Goal: Information Seeking & Learning: Learn about a topic

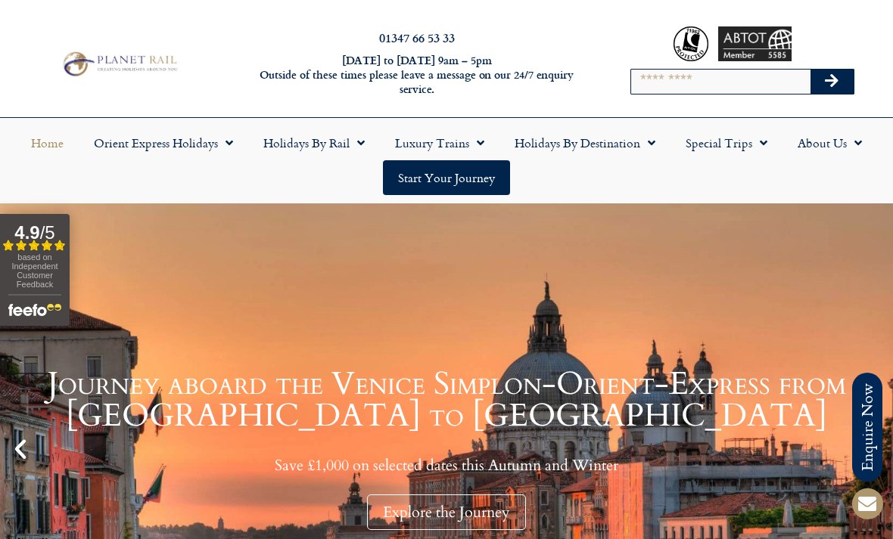
click at [471, 144] on span "Menu" at bounding box center [476, 142] width 15 height 27
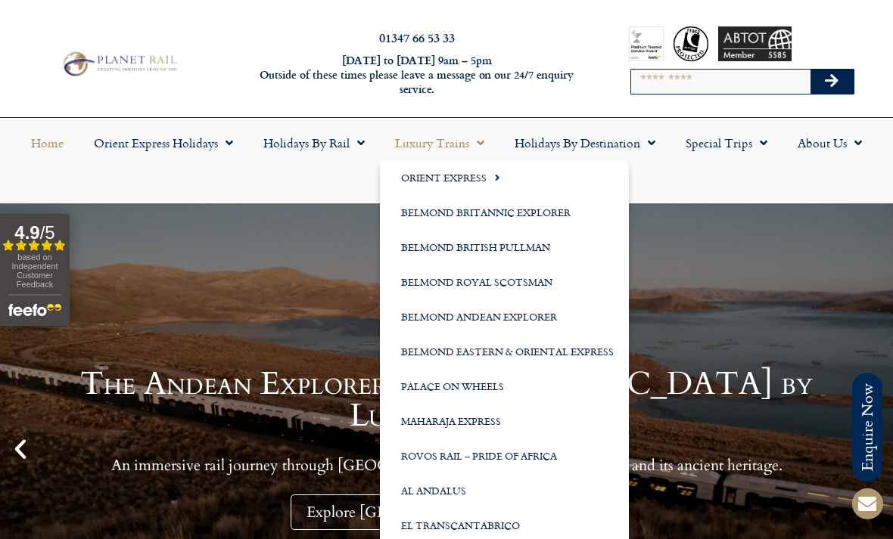
click at [340, 138] on link "Holidays by Rail" at bounding box center [314, 143] width 132 height 35
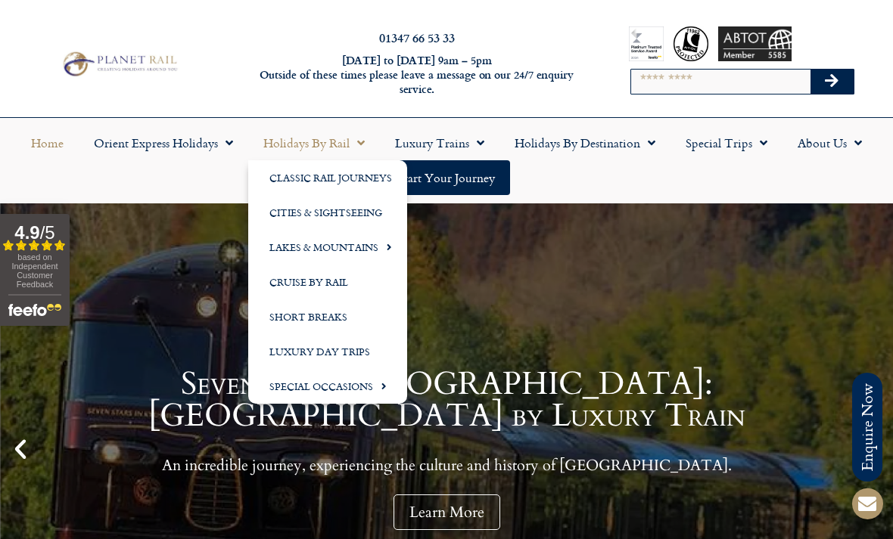
click at [614, 144] on link "Holidays by Destination" at bounding box center [584, 143] width 171 height 35
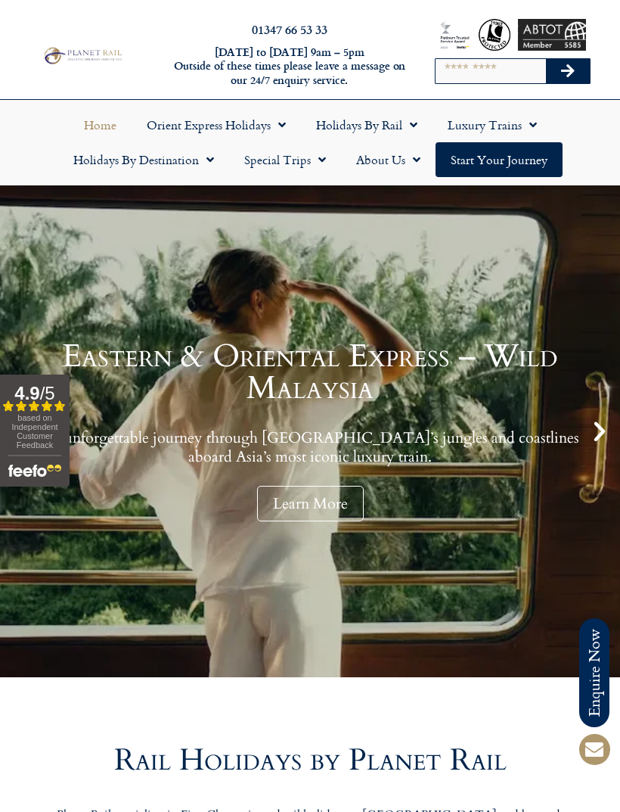
click at [378, 116] on link "Holidays by Rail" at bounding box center [367, 124] width 132 height 35
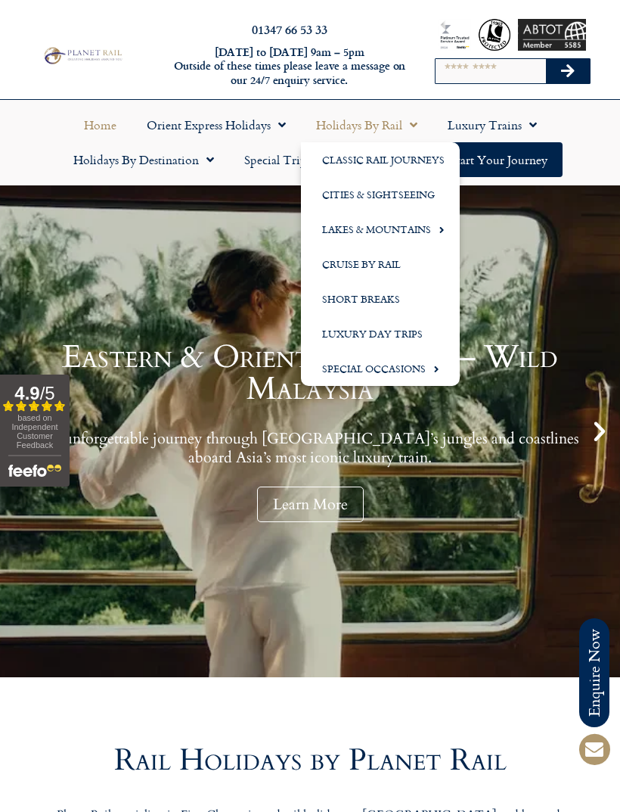
click at [481, 125] on link "Luxury Trains" at bounding box center [493, 124] width 120 height 35
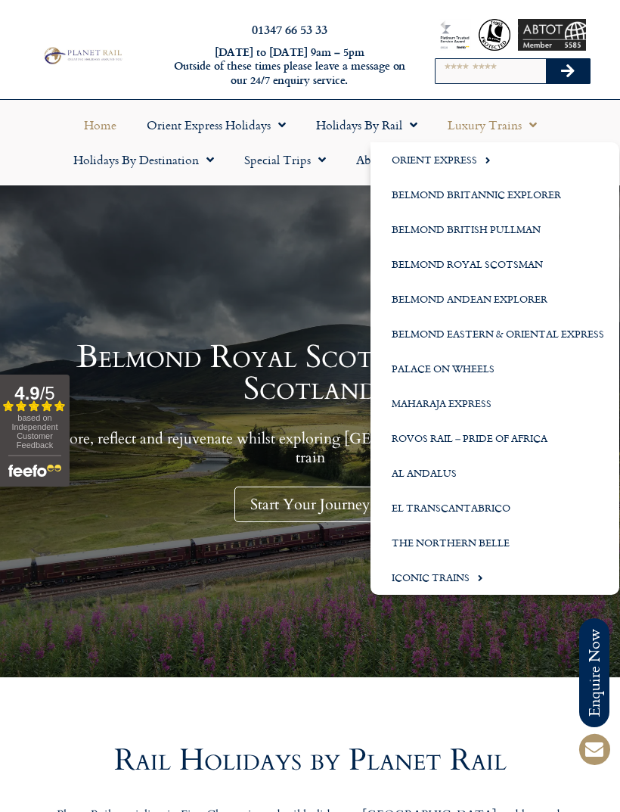
click at [144, 163] on link "Holidays by Destination" at bounding box center [143, 159] width 171 height 35
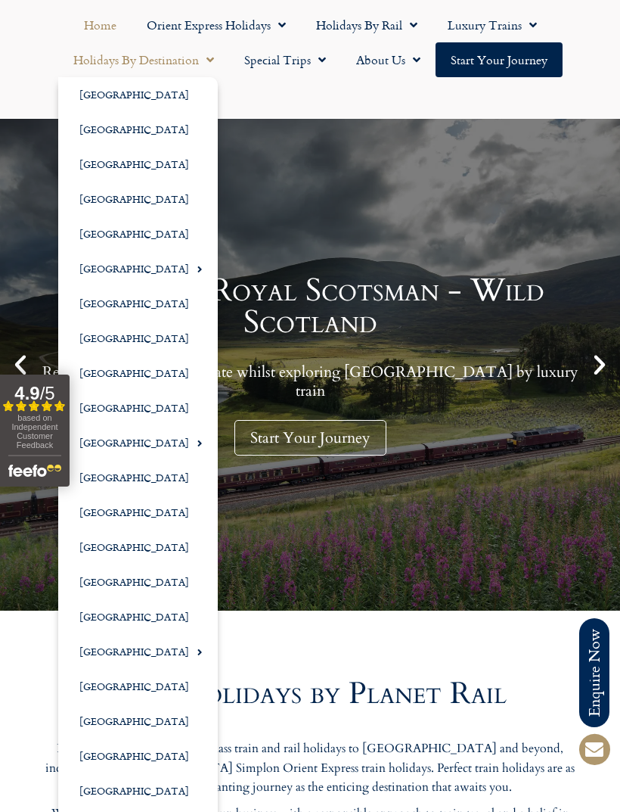
scroll to position [106, 0]
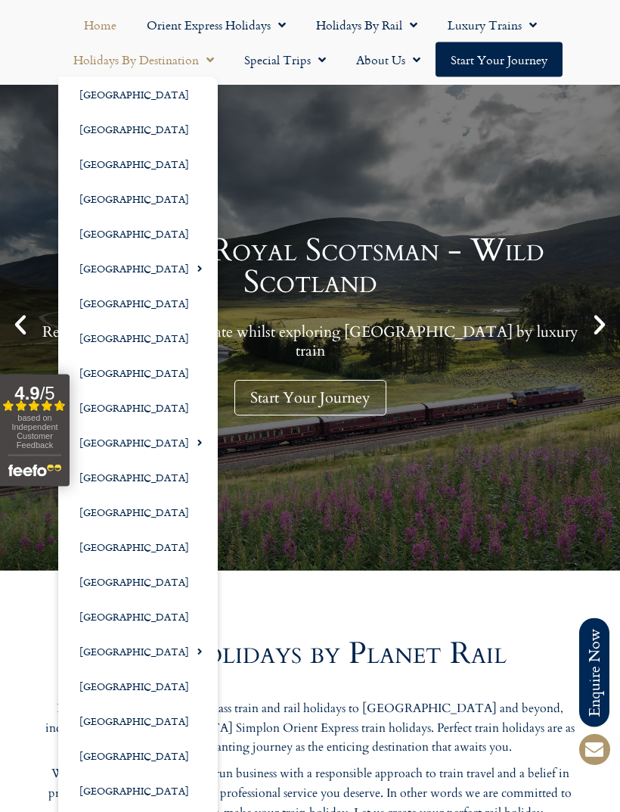
click at [126, 539] on link "[GEOGRAPHIC_DATA]" at bounding box center [138, 825] width 160 height 35
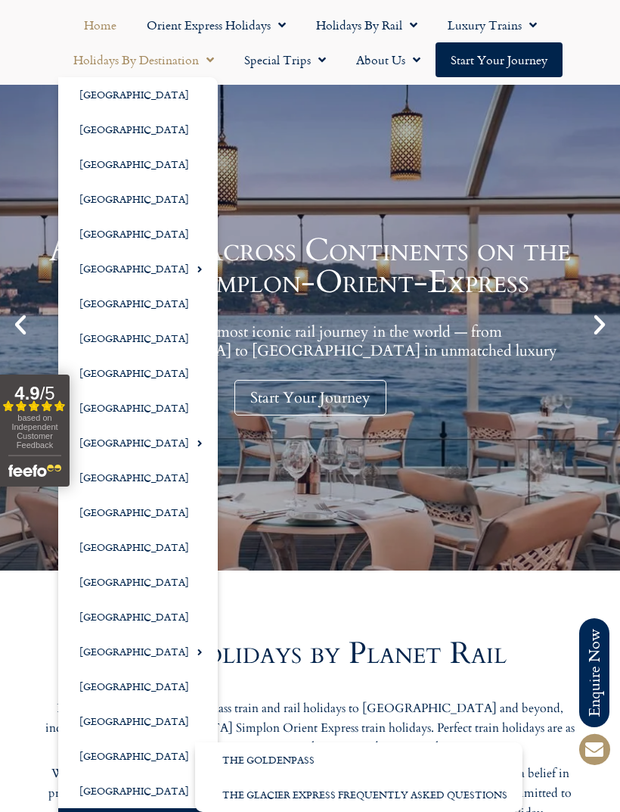
click at [141, 539] on link "[GEOGRAPHIC_DATA]" at bounding box center [138, 825] width 160 height 35
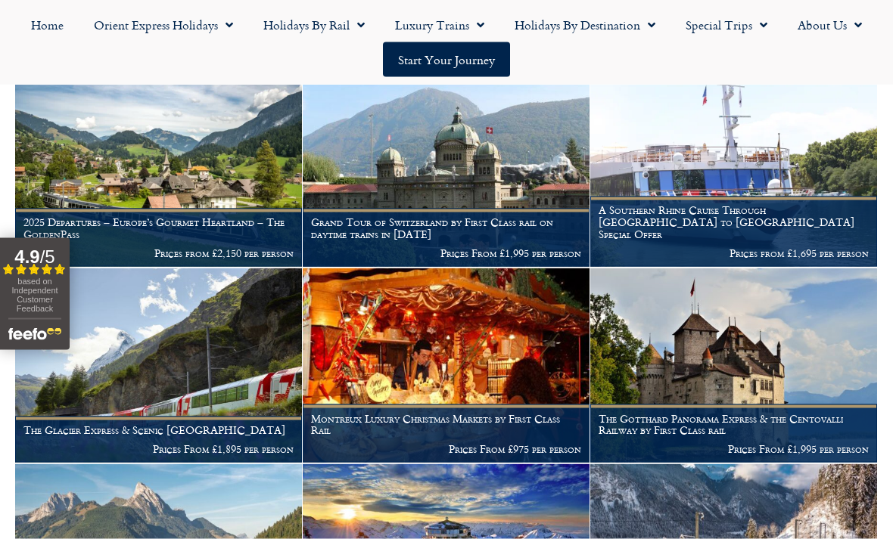
scroll to position [444, 0]
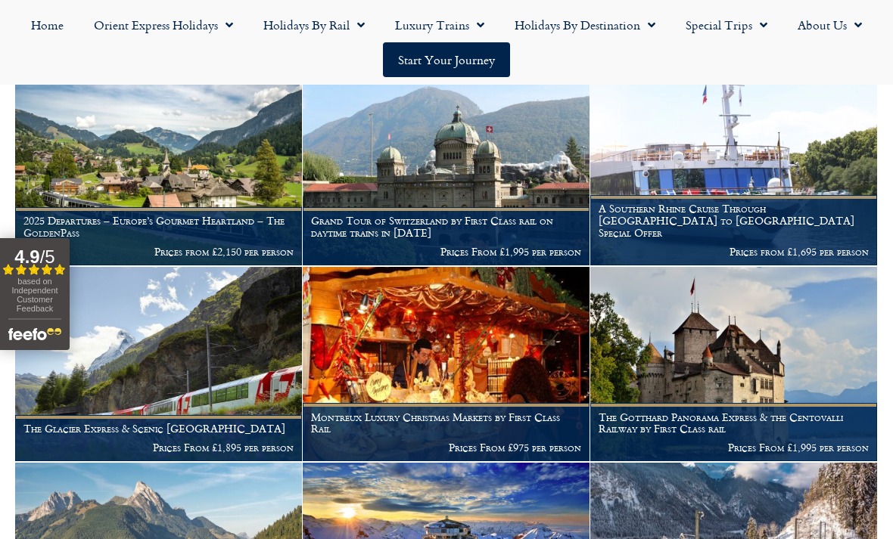
click at [164, 207] on figcaption "2025 Departures – Europe’s Gourmet Heartland – The GoldenPass Prices from £2,15…" at bounding box center [158, 236] width 287 height 58
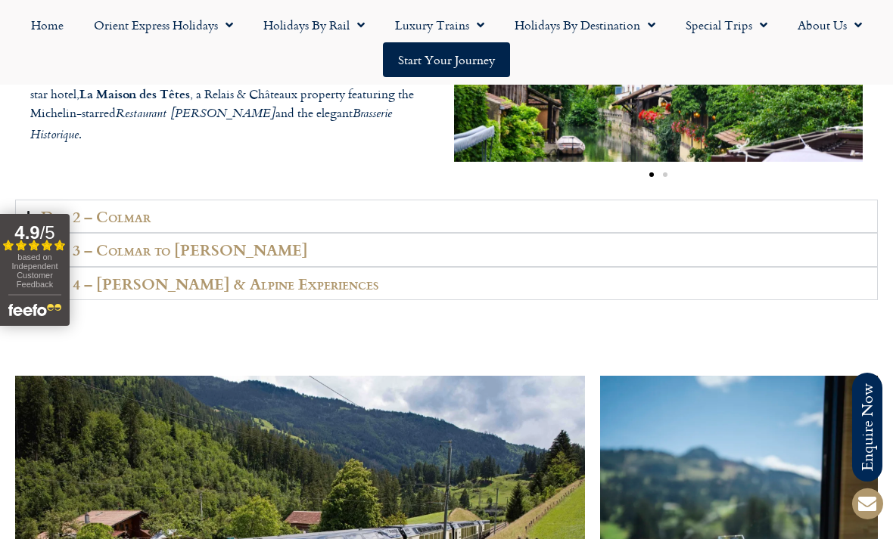
scroll to position [2318, 0]
click at [343, 234] on summary "Day 2 – Colmar" at bounding box center [446, 217] width 862 height 34
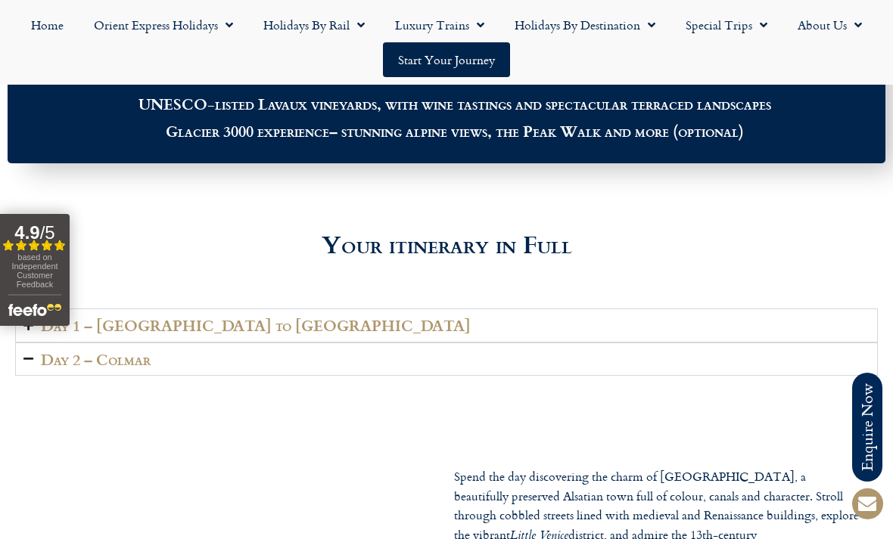
scroll to position [1849, 0]
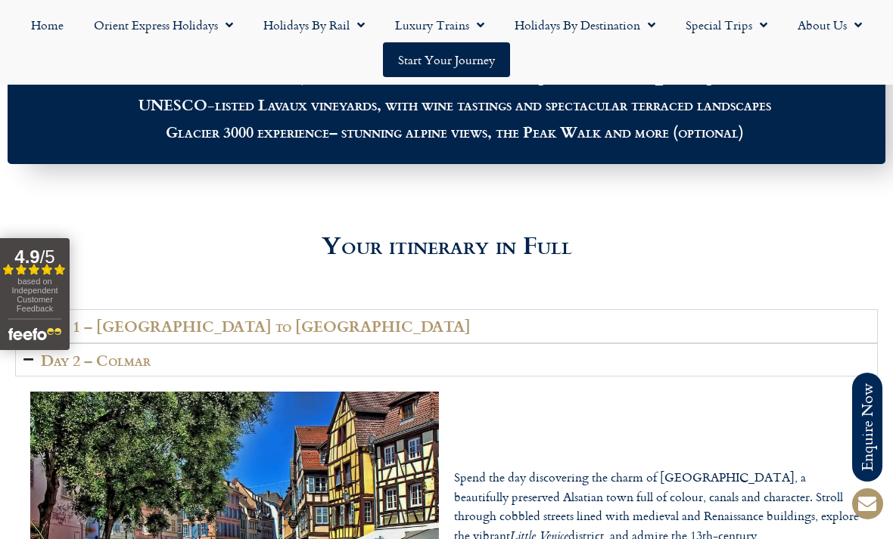
click at [443, 343] on summary "Day 1 – London to Colmar" at bounding box center [446, 326] width 862 height 34
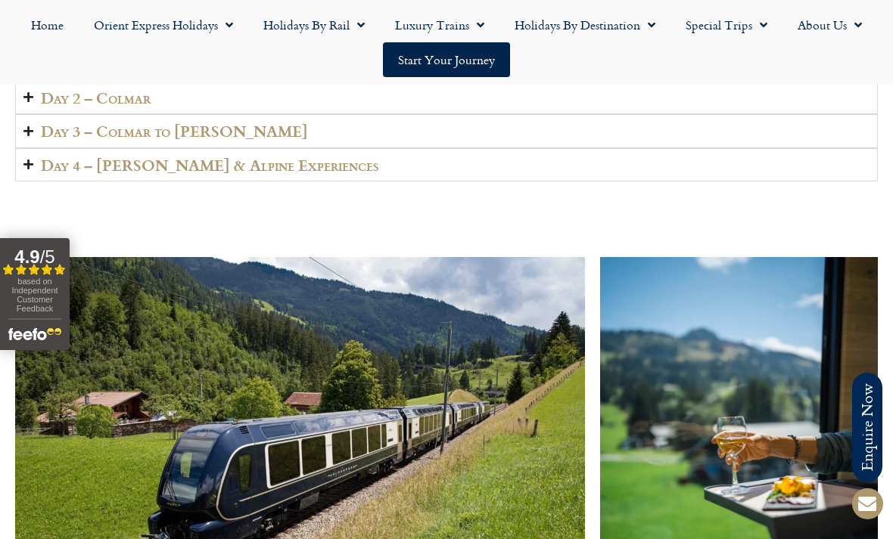
scroll to position [2437, 0]
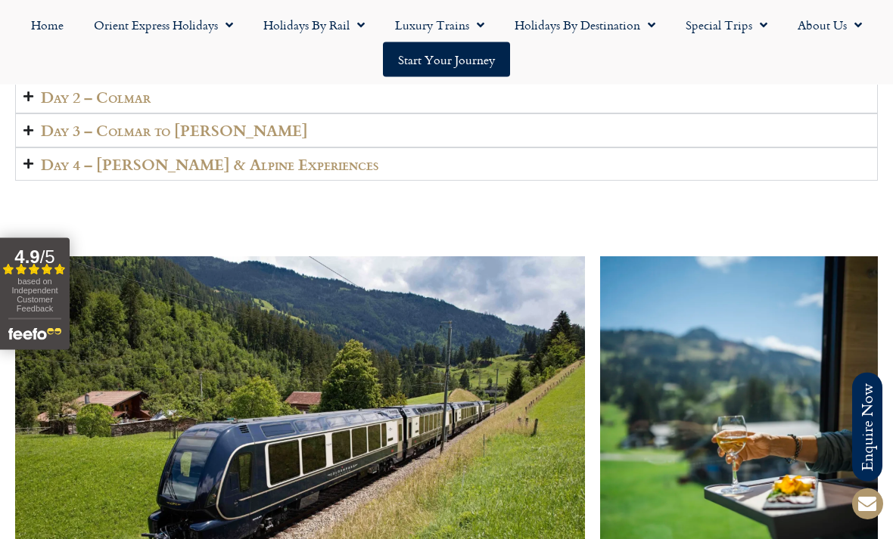
click at [279, 148] on summary "Day 3 – Colmar to Lenk" at bounding box center [446, 131] width 862 height 34
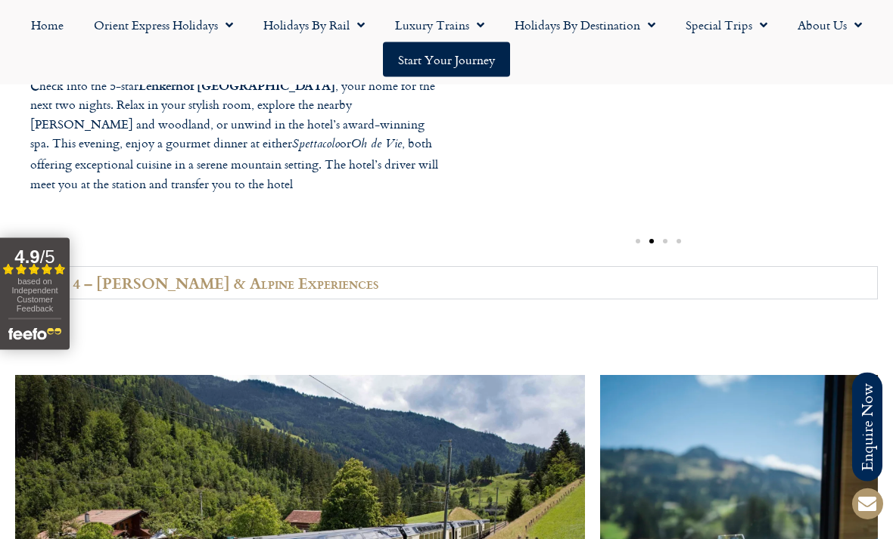
scroll to position [2365, 0]
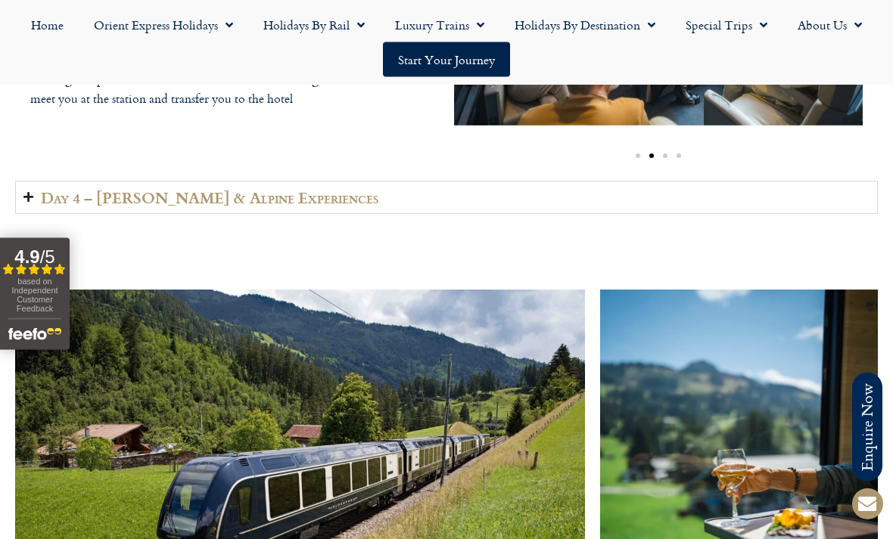
click at [534, 216] on summary "Day 4 – Lenk & Alpine Experiences" at bounding box center [446, 199] width 862 height 34
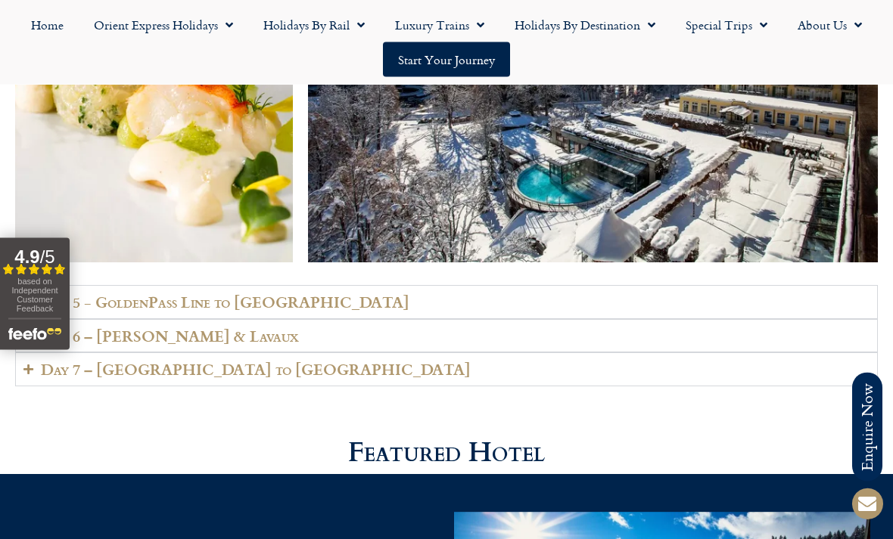
scroll to position [3274, 0]
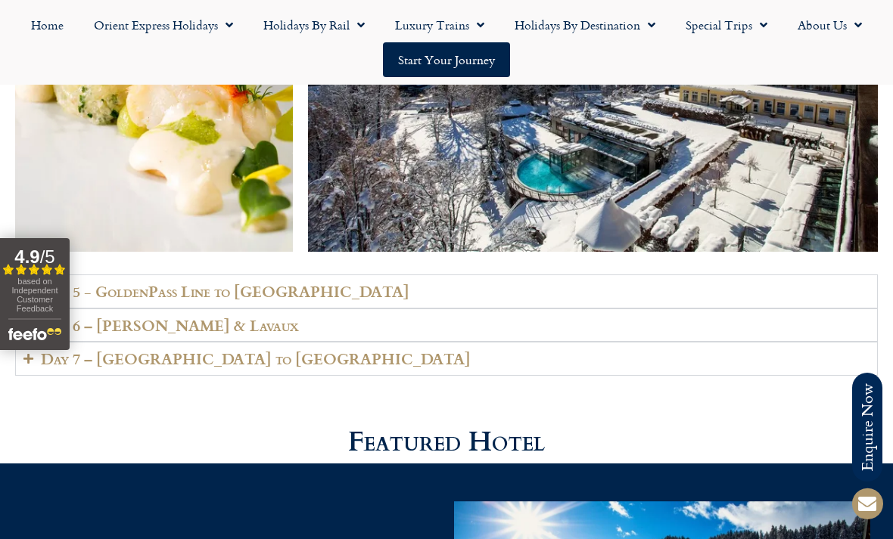
click at [480, 291] on summary "Day 5 - GoldenPass Line to Vevey" at bounding box center [446, 292] width 862 height 34
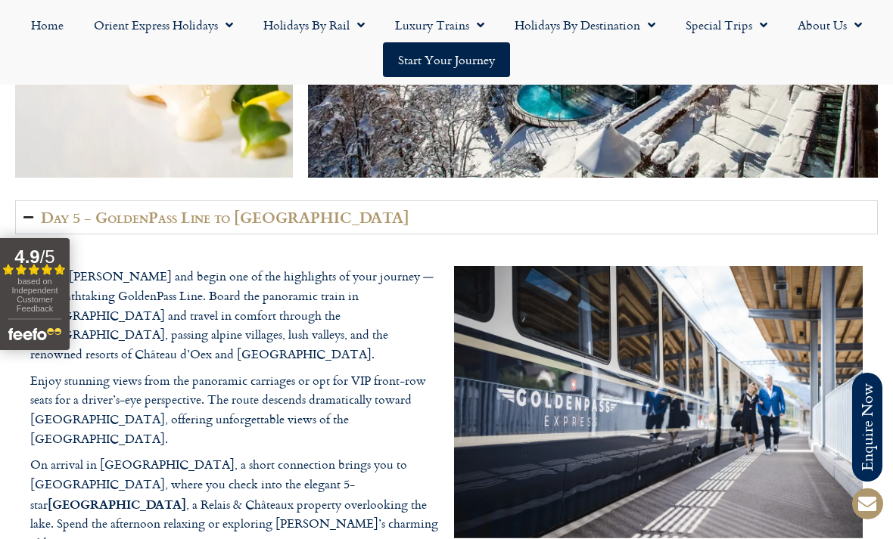
scroll to position [3364, 0]
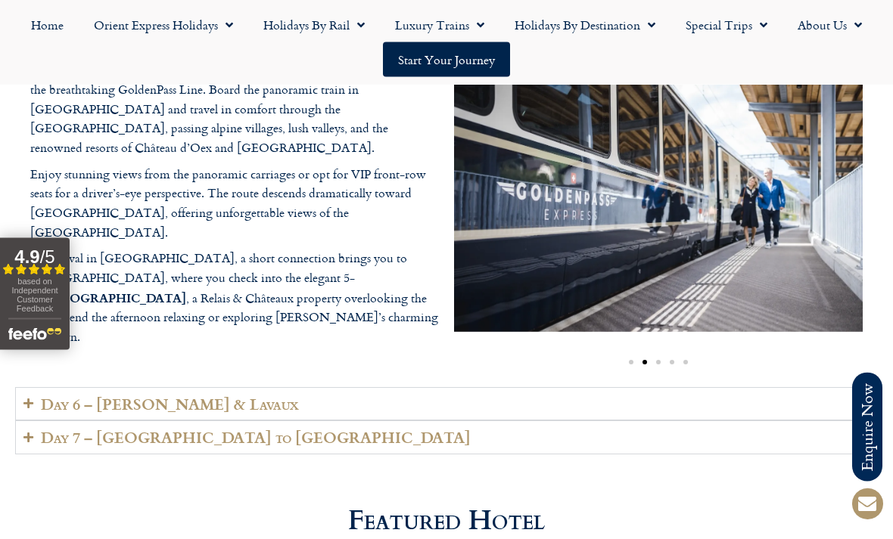
click at [480, 402] on summary "Day 6 – Vevey & Lavaux" at bounding box center [446, 405] width 862 height 34
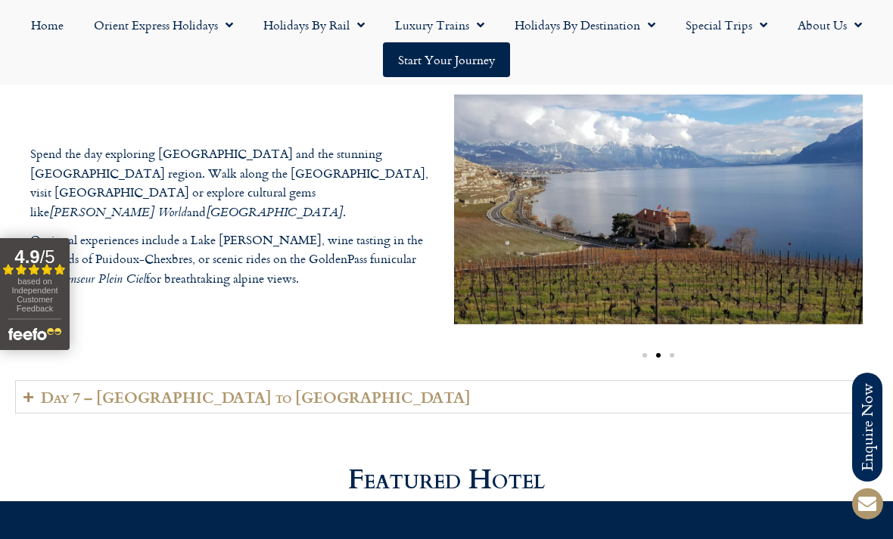
click at [450, 384] on summary "Day 7 – Vevey to London" at bounding box center [446, 398] width 862 height 34
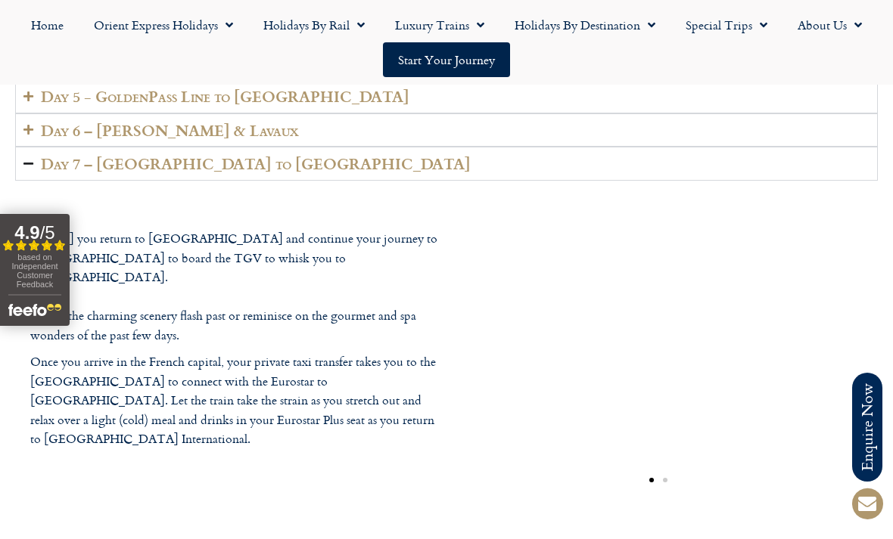
scroll to position [3334, 0]
